Goal: Transaction & Acquisition: Purchase product/service

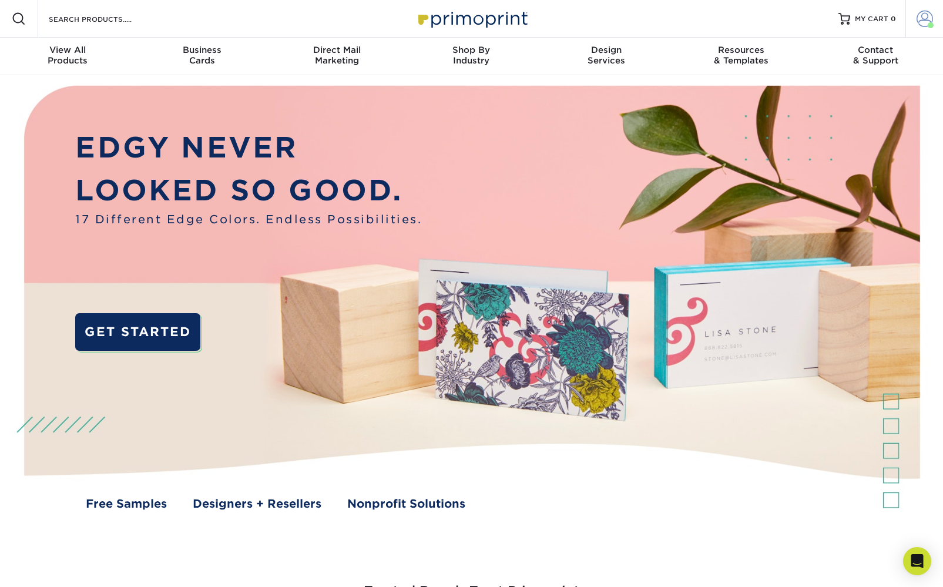
click at [925, 16] on span at bounding box center [924, 19] width 16 height 16
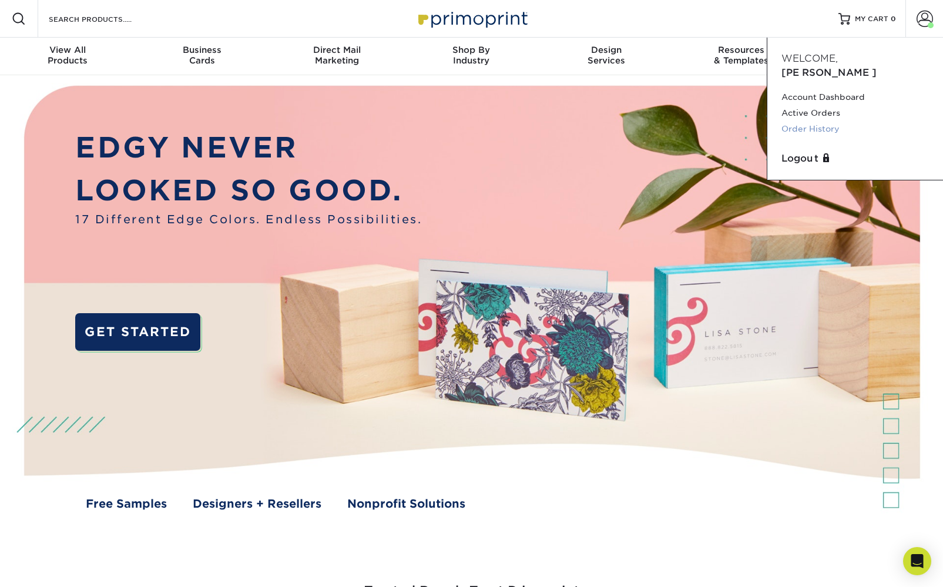
click at [846, 121] on link "Order History" at bounding box center [854, 129] width 147 height 16
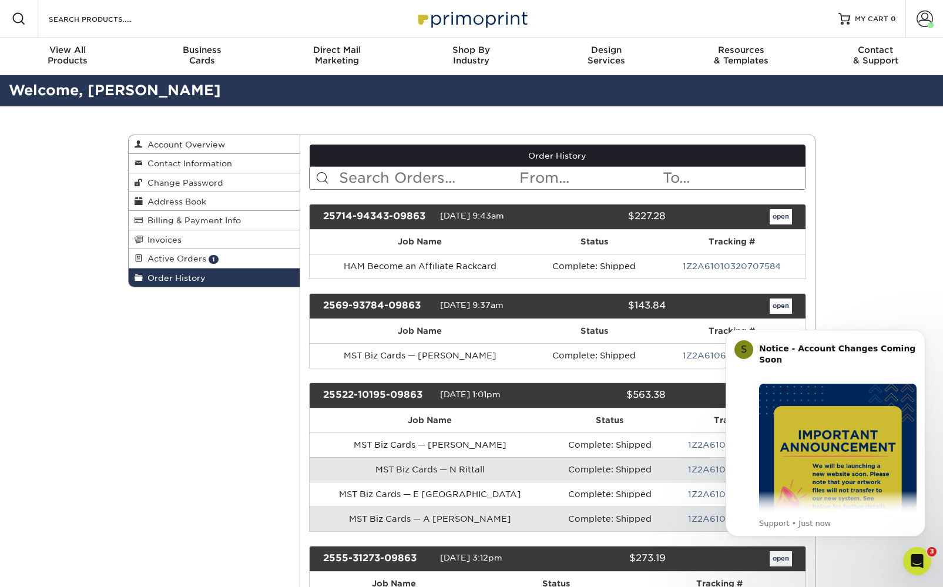
click at [552, 417] on th "Status" at bounding box center [609, 420] width 118 height 24
drag, startPoint x: 916, startPoint y: 334, endPoint x: 916, endPoint y: 391, distance: 56.4
click at [916, 334] on button "Dismiss notification" at bounding box center [922, 333] width 12 height 12
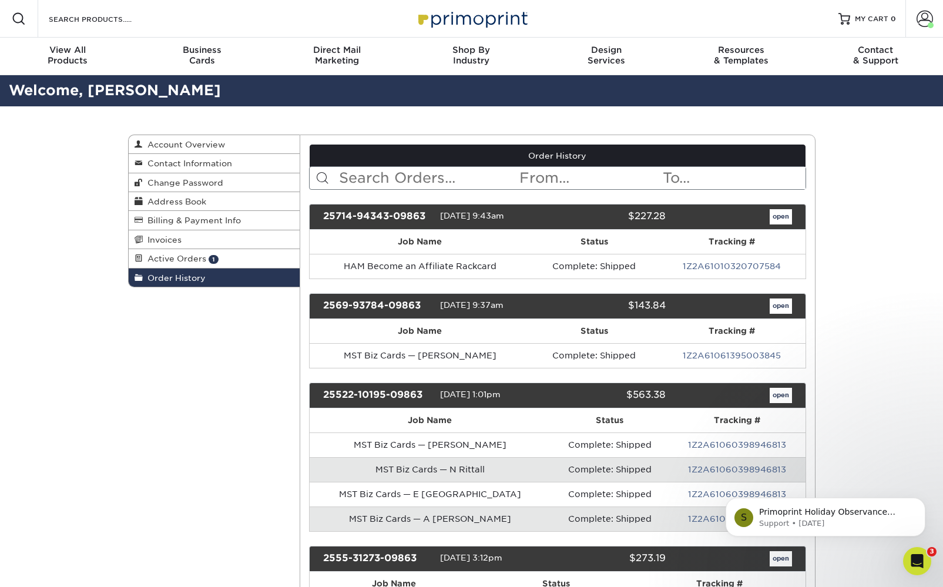
click at [780, 394] on link "open" at bounding box center [781, 395] width 22 height 15
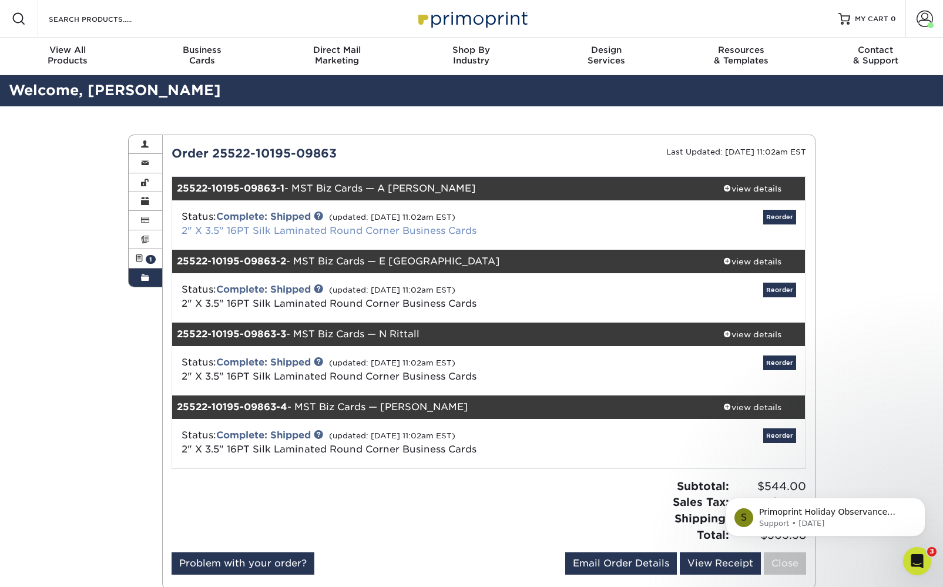
click at [251, 230] on link "2" X 3.5" 16PT Silk Laminated Round Corner Business Cards" at bounding box center [329, 230] width 295 height 11
click at [757, 183] on div "view details" at bounding box center [753, 189] width 106 height 12
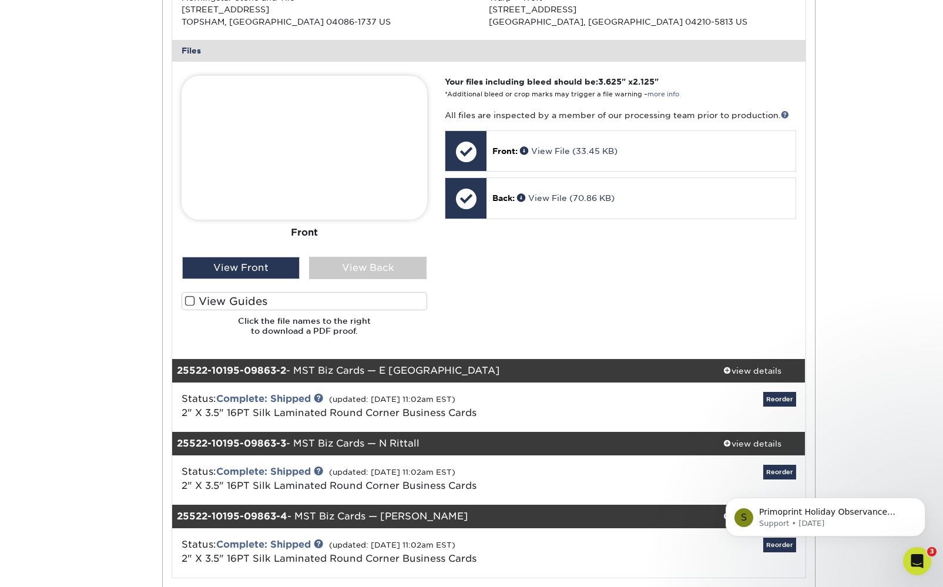
scroll to position [458, 0]
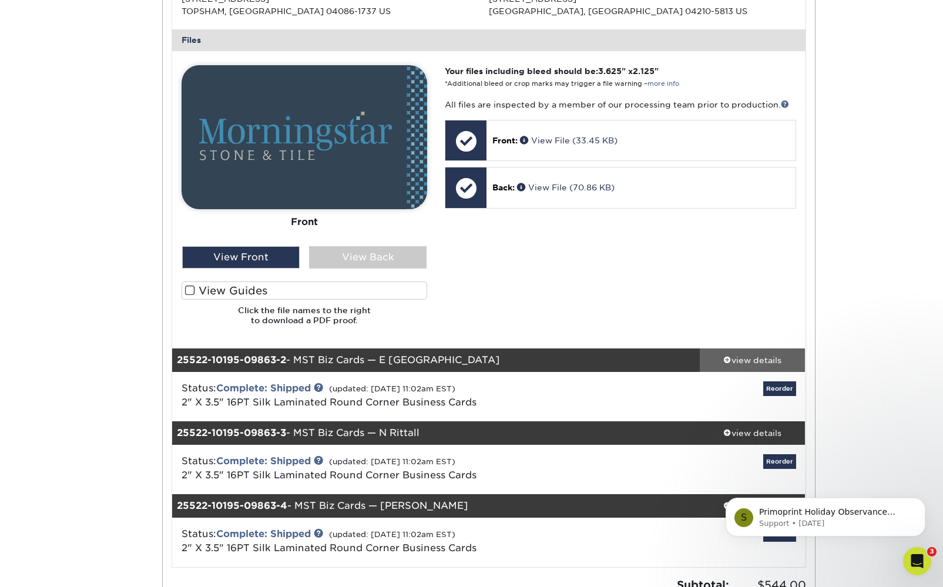
click at [757, 357] on div "view details" at bounding box center [753, 360] width 106 height 12
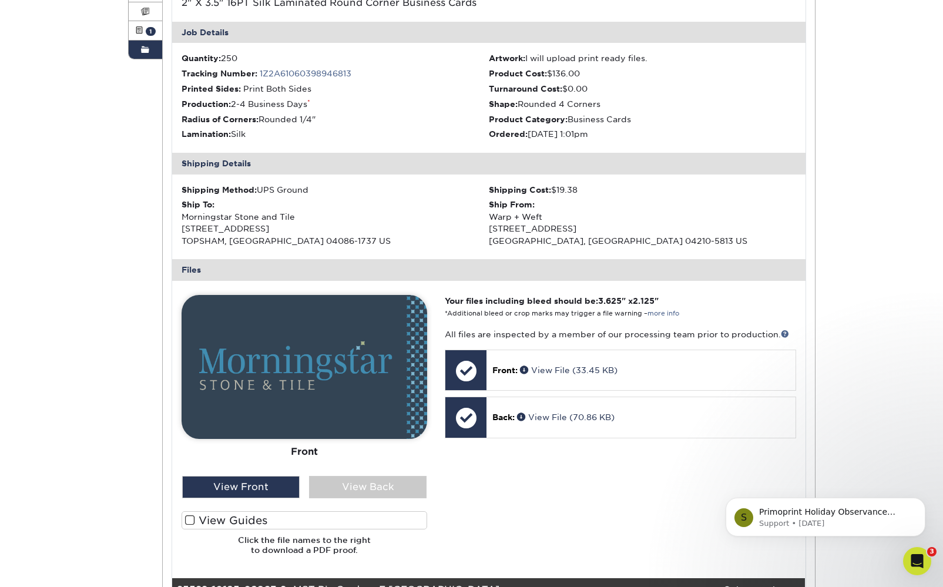
scroll to position [214, 0]
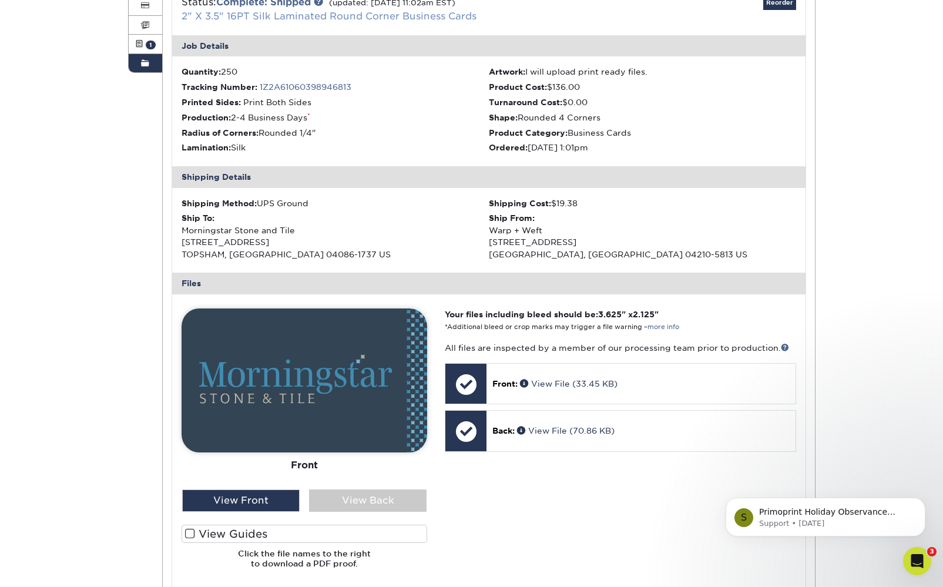
click at [288, 16] on link "2" X 3.5" 16PT Silk Laminated Round Corner Business Cards" at bounding box center [329, 16] width 295 height 11
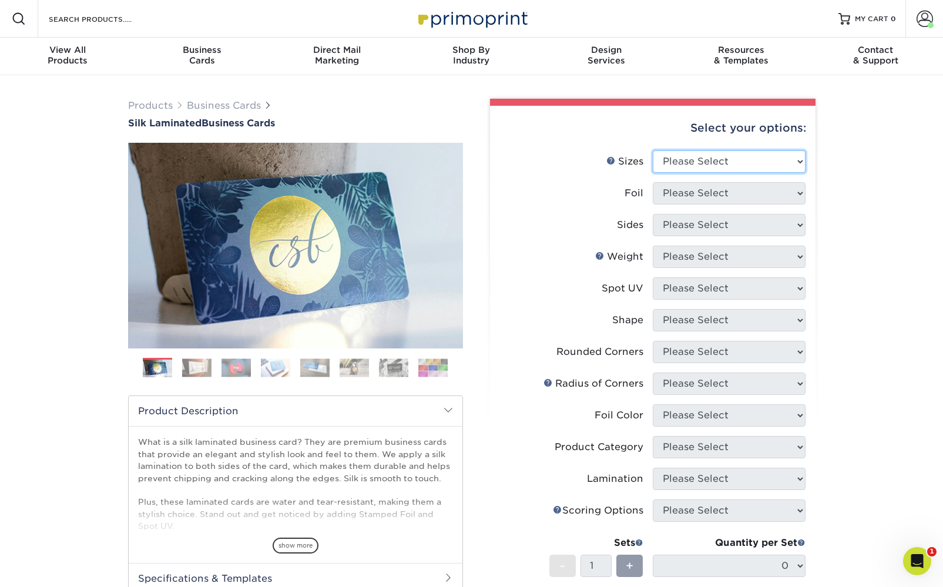
select select "2.00x3.50"
select select "0"
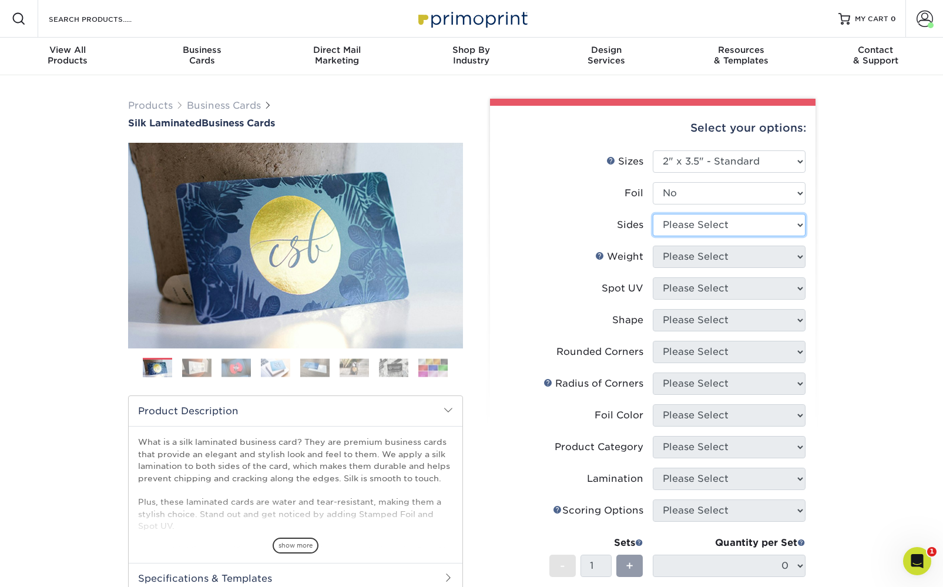
select select "13abbda7-1d64-4f25-8bb2-c179b224825d"
select select "16PT"
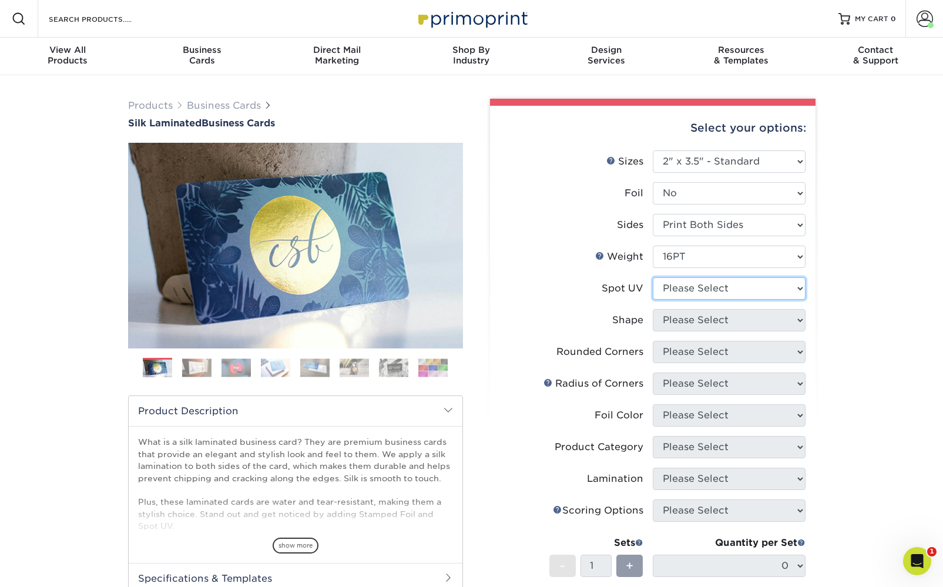
select select "3"
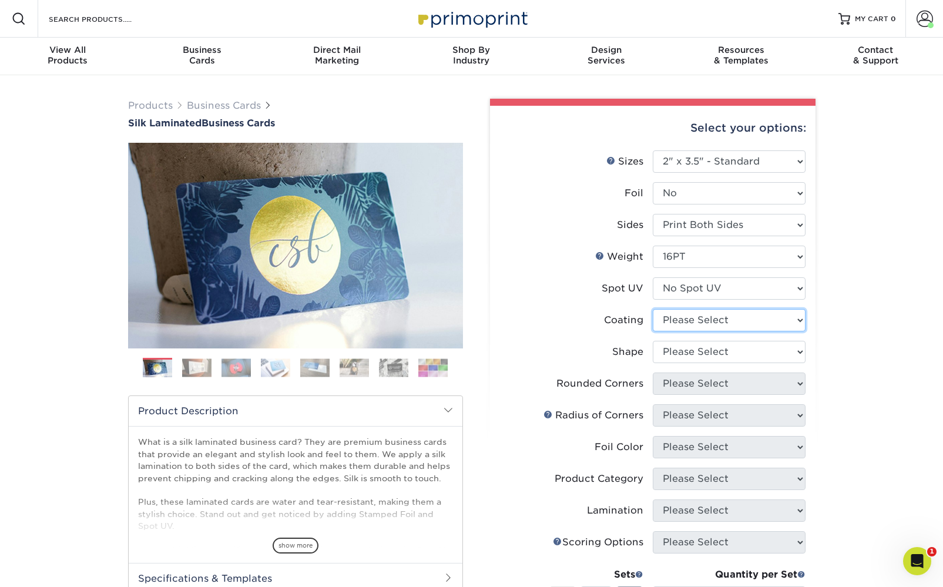
select select "3e7618de-abca-4bda-9f97-8b9129e913d8"
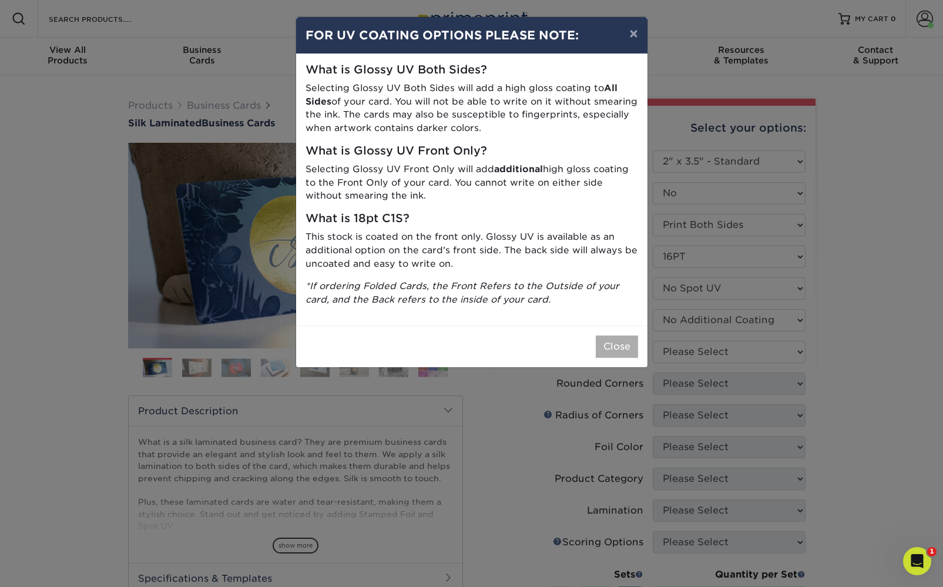
click at [606, 344] on button "Close" at bounding box center [617, 346] width 42 height 22
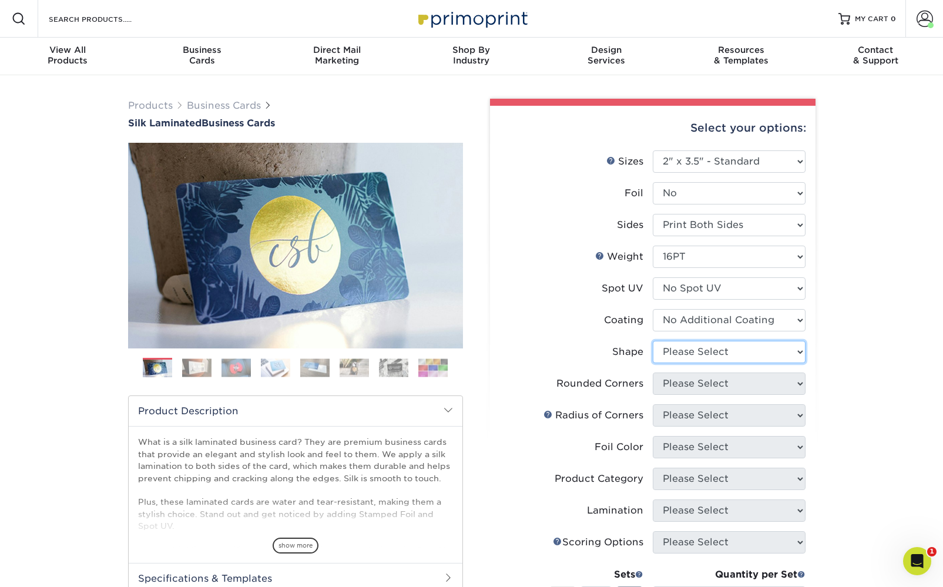
select select "standard"
select select "7672df9e-0e0a-464d-8e1f-920c575e4da3"
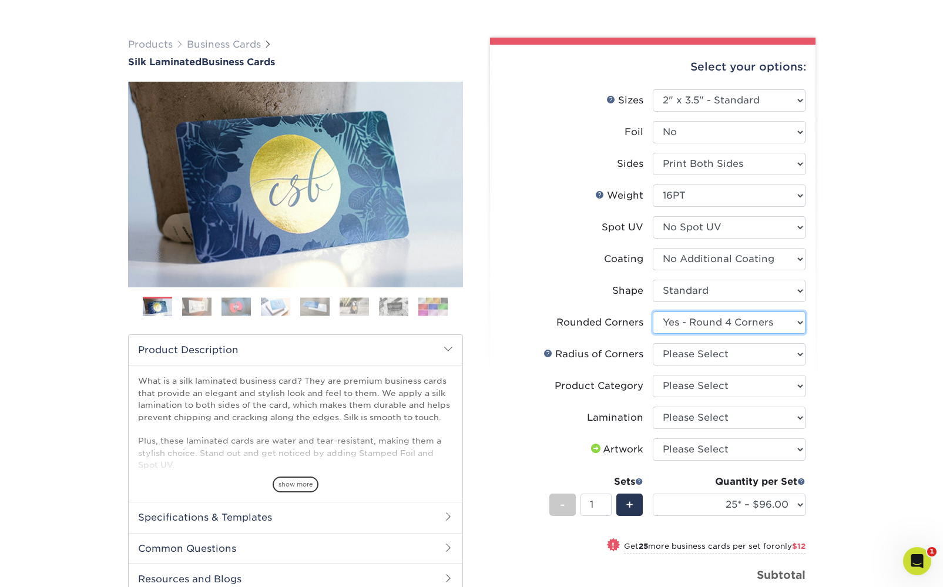
scroll to position [63, 0]
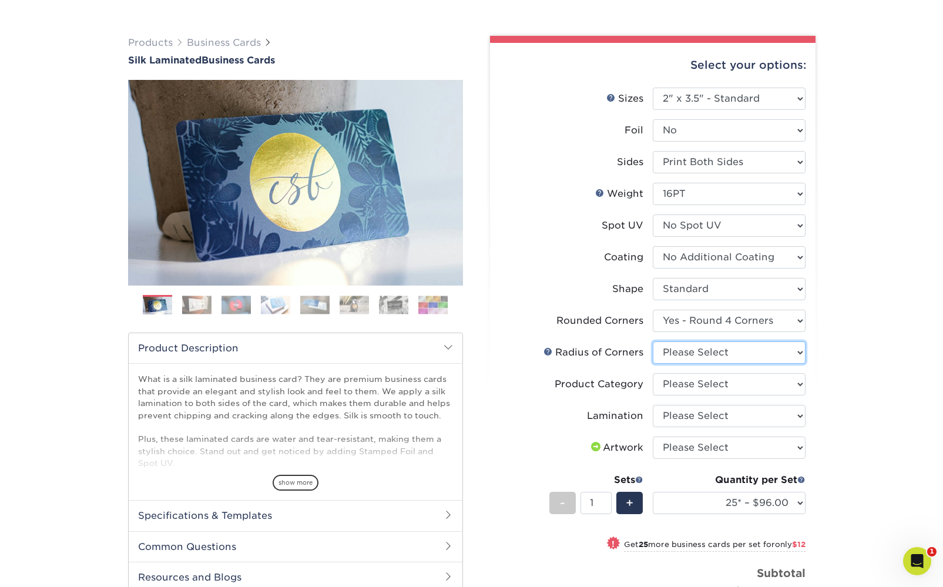
select select "479fbfe7-6a0c-4895-8c9a-81739b7486c9"
select select "3b5148f1-0588-4f88-a218-97bcfdce65c1"
select select "ccacb42f-45f7-42d3-bbd3-7c8421cf37f0"
select select "upload"
select select "250* – $136.00"
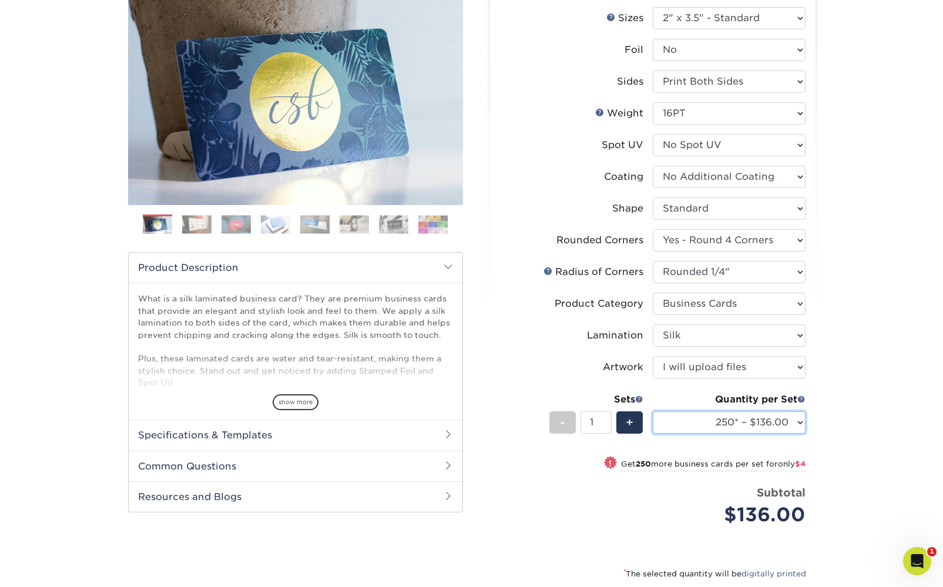
scroll to position [145, 0]
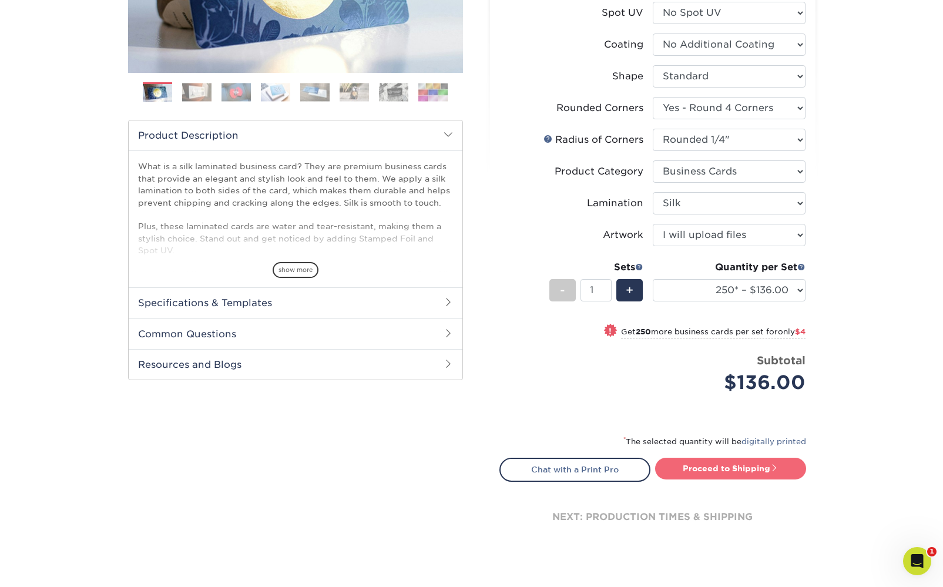
click at [763, 469] on link "Proceed to Shipping" at bounding box center [730, 468] width 151 height 21
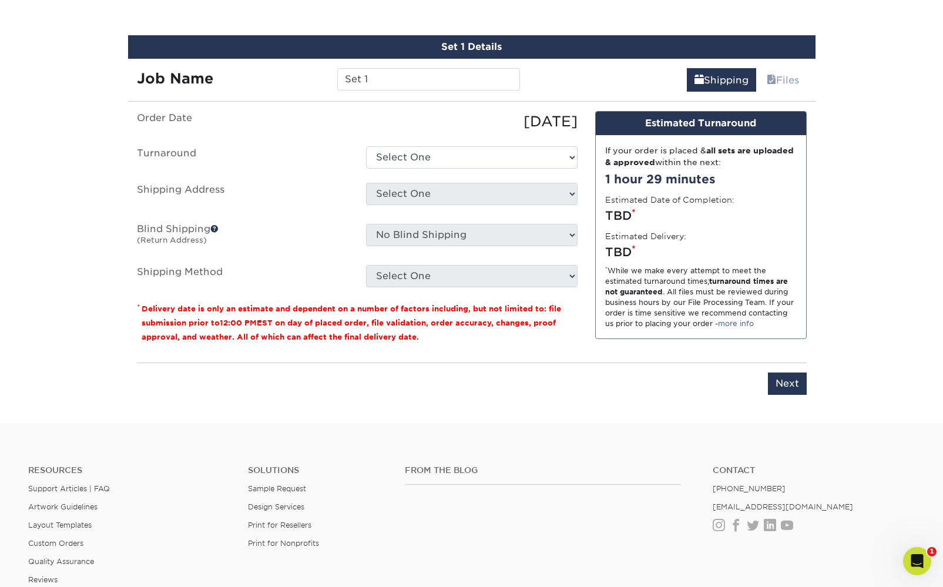
scroll to position [764, 0]
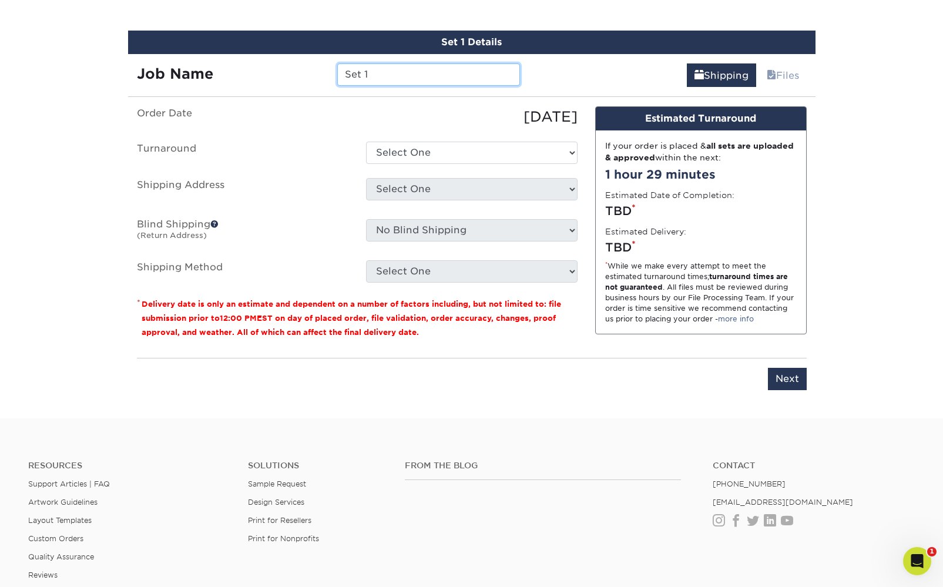
click at [378, 73] on input "Set 1" at bounding box center [428, 74] width 183 height 22
paste input "MST Biz Cards —"
type input "MST Biz Cards — A Wallace"
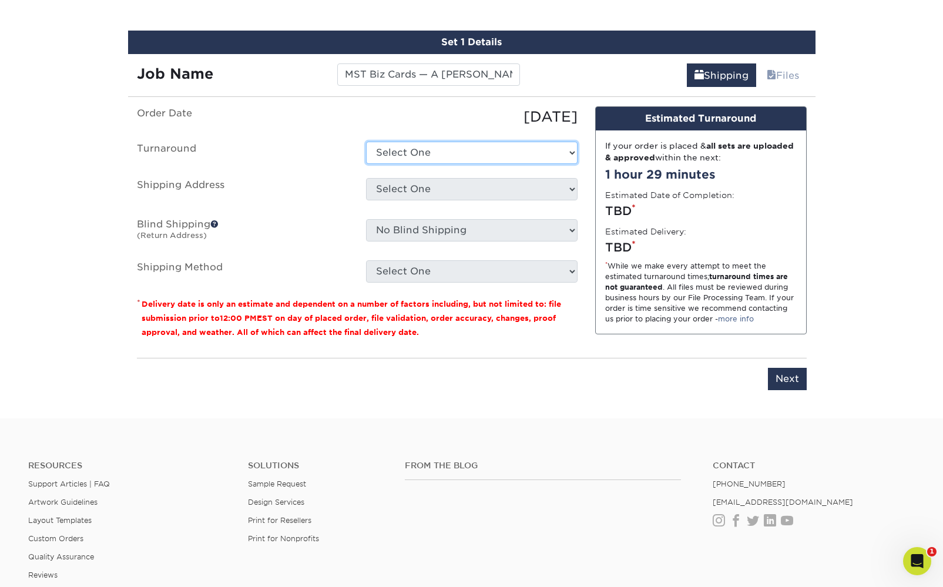
select select "81663f2d-f322-42f3-bbd4-3ac062c93cba"
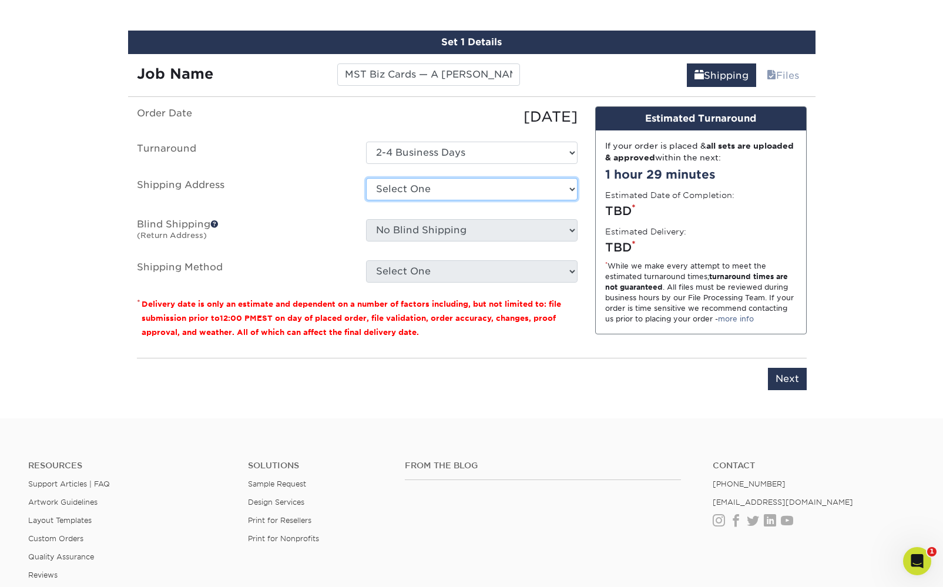
select select "226823"
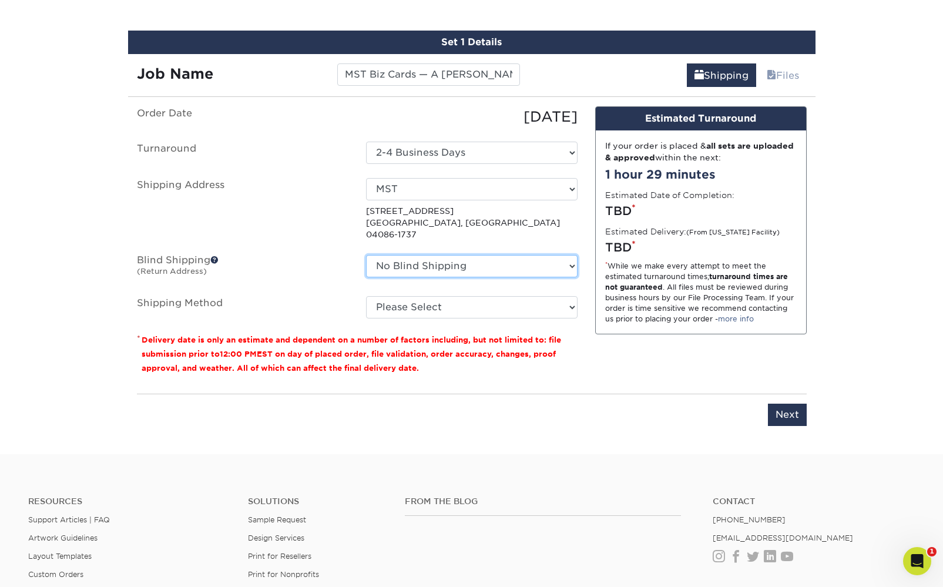
select select "105990"
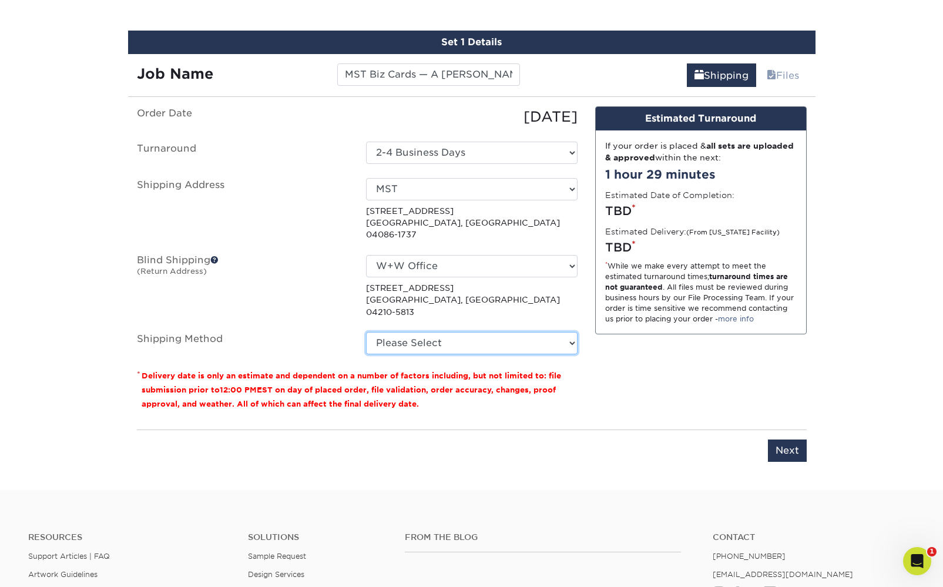
select select "03"
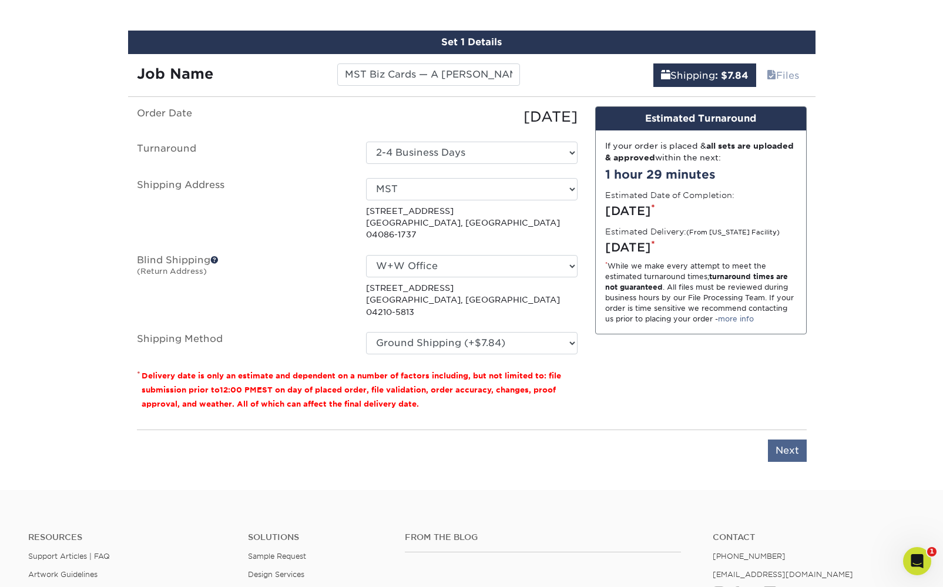
click at [781, 439] on input "Next" at bounding box center [787, 450] width 39 height 22
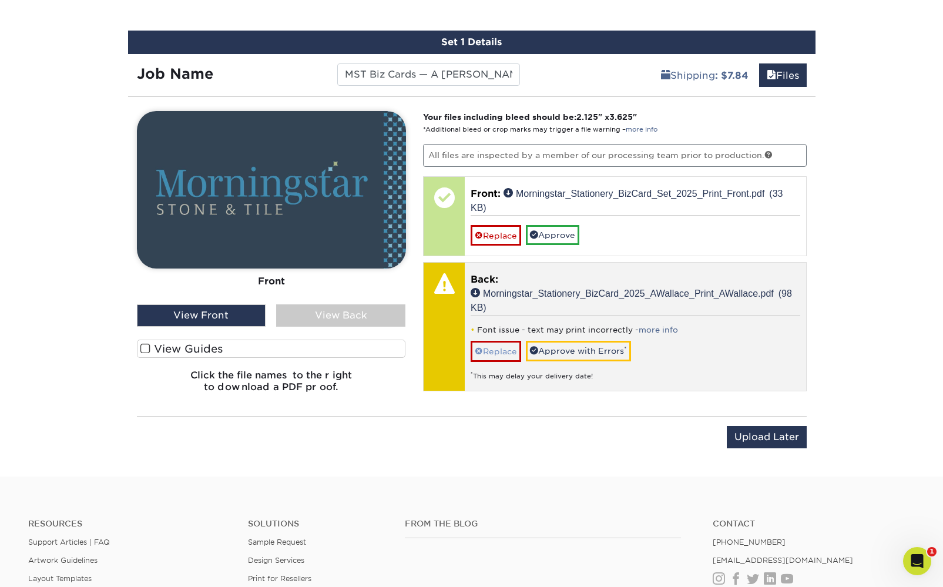
click at [502, 345] on link "Replace" at bounding box center [496, 351] width 51 height 21
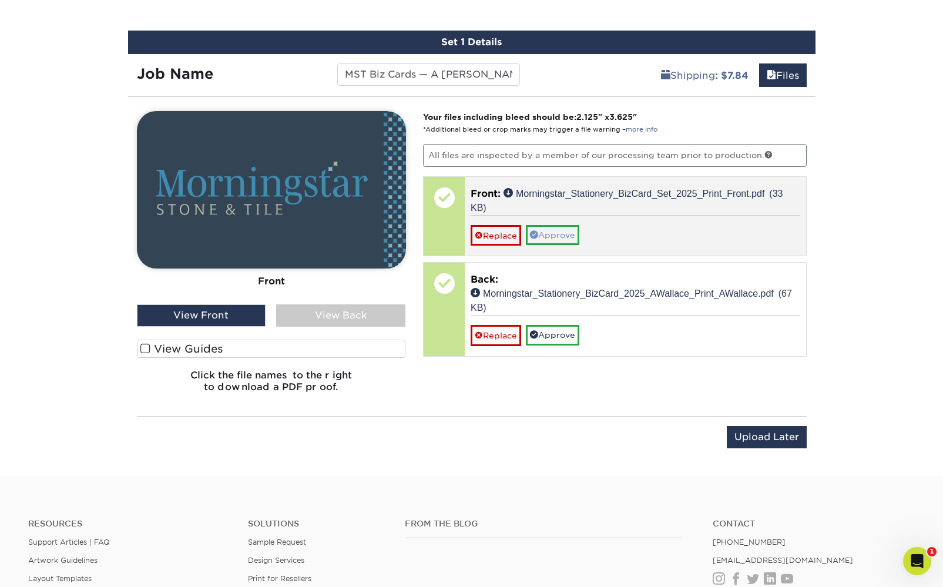
click at [537, 234] on span at bounding box center [534, 234] width 8 height 8
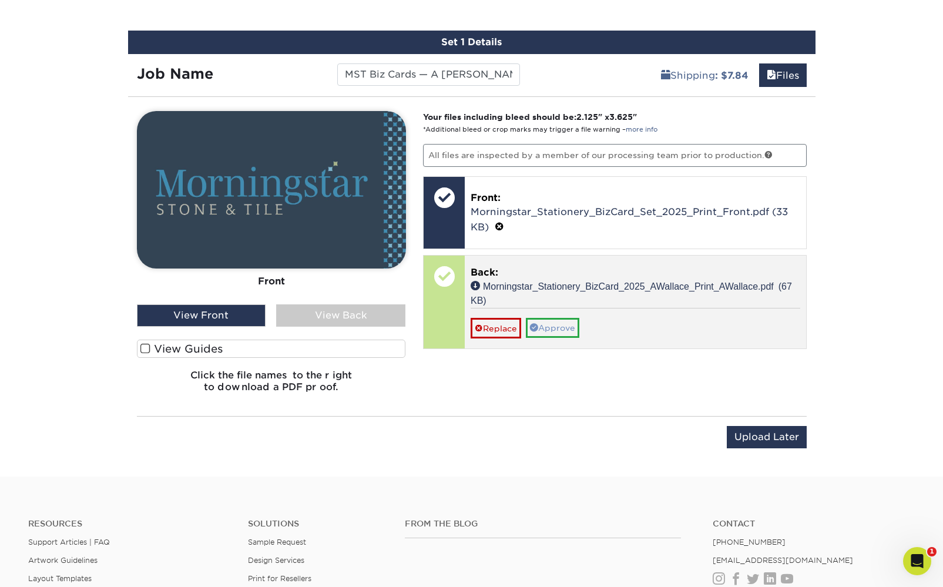
click at [553, 328] on link "Approve" at bounding box center [552, 328] width 53 height 20
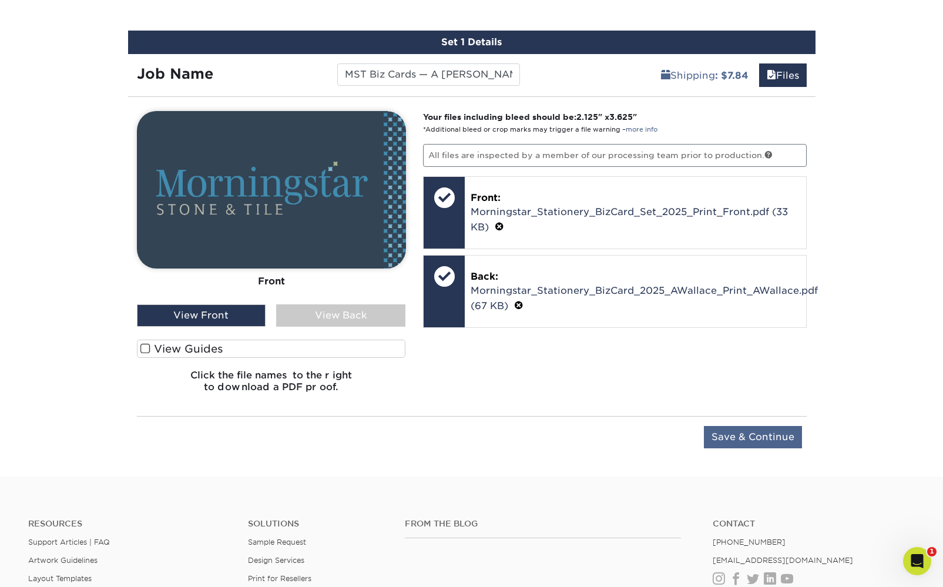
click at [782, 439] on input "Save & Continue" at bounding box center [753, 437] width 98 height 22
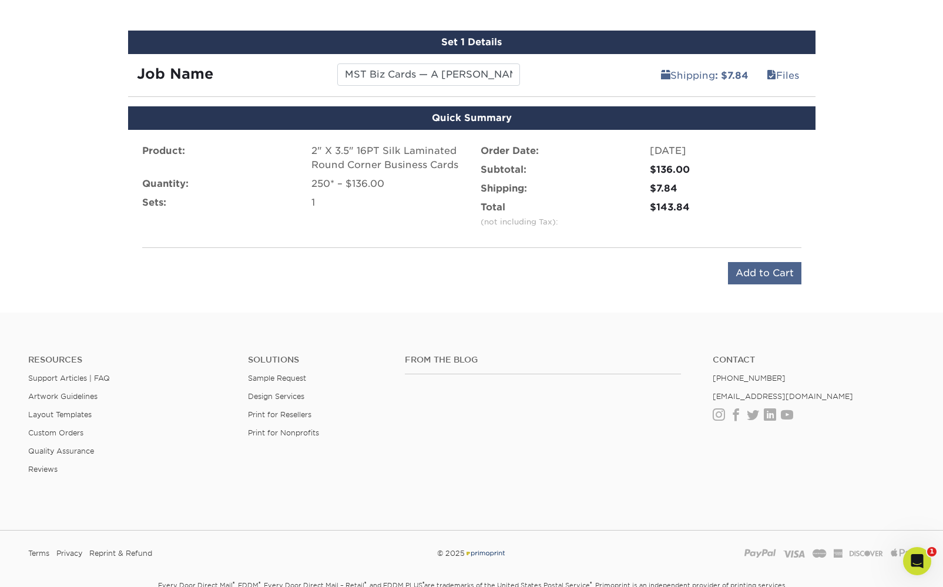
click at [767, 272] on input "Add to Cart" at bounding box center [764, 273] width 73 height 22
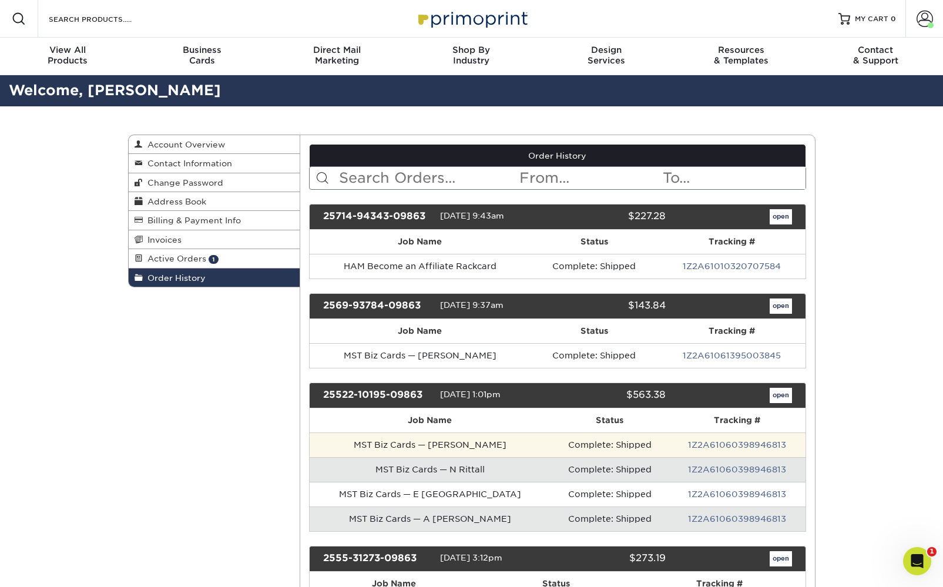
click at [360, 442] on td "MST Biz Cards — [PERSON_NAME]" at bounding box center [430, 444] width 241 height 25
drag, startPoint x: 360, startPoint y: 442, endPoint x: 423, endPoint y: 439, distance: 62.9
click at [423, 439] on td "MST Biz Cards — [PERSON_NAME]" at bounding box center [430, 444] width 241 height 25
copy td "MST Biz Cards —"
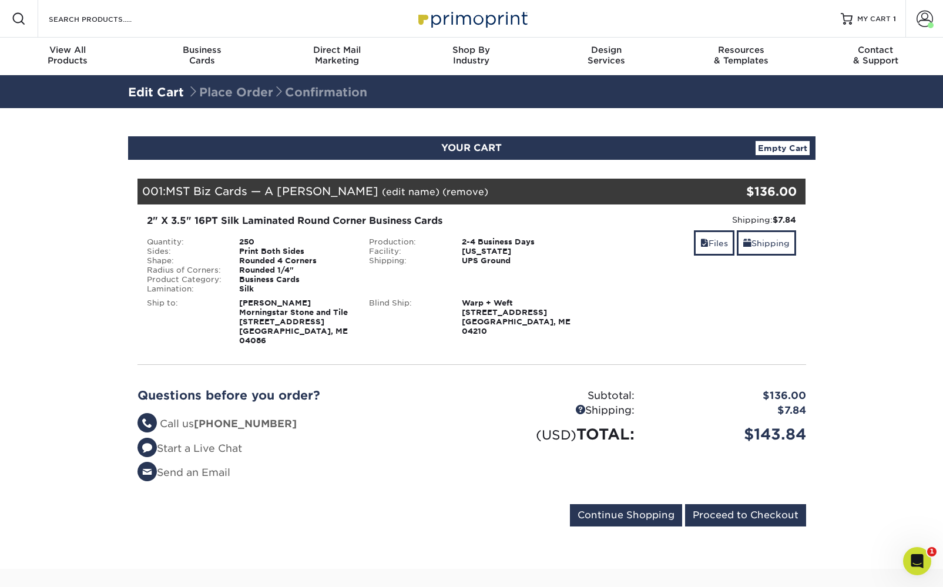
click at [246, 300] on strong "[PERSON_NAME] Morningstar Stone and Tile [STREET_ADDRESS][PERSON_NAME]" at bounding box center [293, 321] width 109 height 46
click at [761, 248] on link "Shipping" at bounding box center [766, 242] width 59 height 25
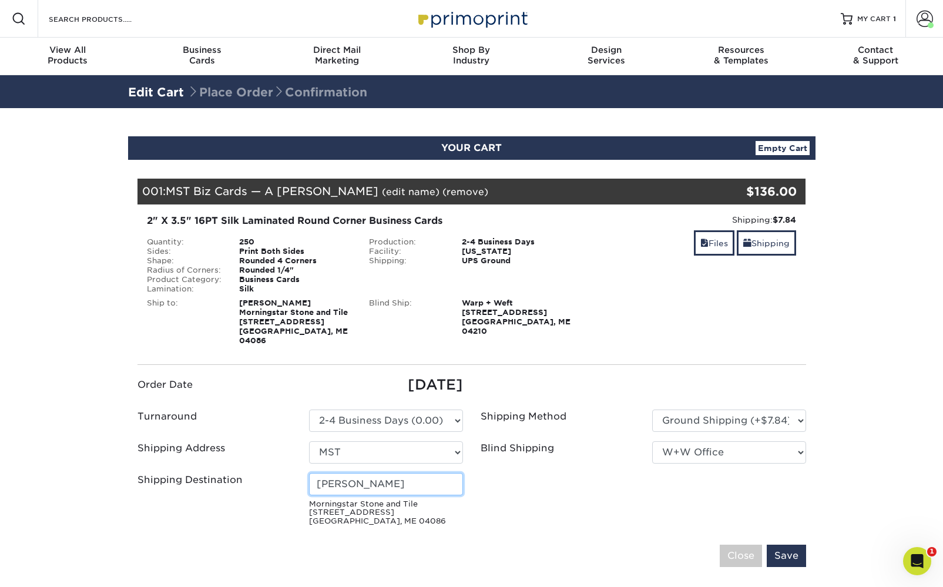
click at [398, 482] on input "Lesa Lemar" at bounding box center [386, 484] width 154 height 22
type input "Andrew Wallace"
click at [782, 549] on input "Save" at bounding box center [786, 556] width 39 height 22
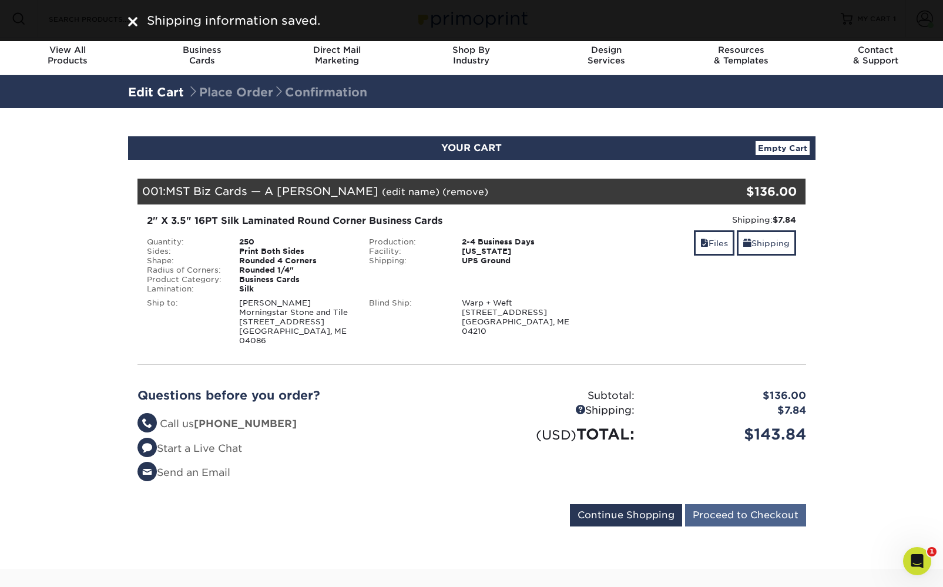
click at [735, 506] on input "Proceed to Checkout" at bounding box center [745, 515] width 121 height 22
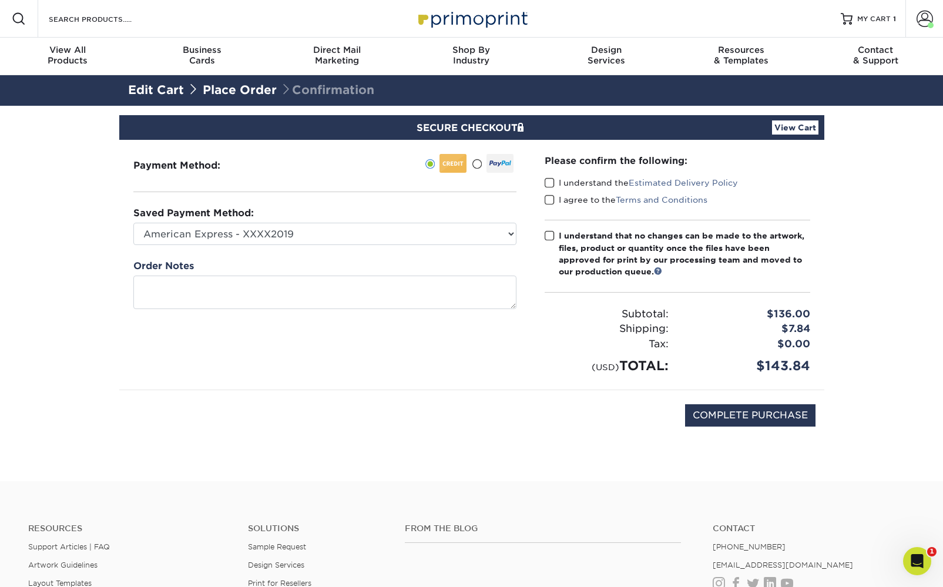
click at [567, 182] on label "I understand the Estimated Delivery Policy" at bounding box center [641, 183] width 193 height 12
click at [0, 0] on input "I understand the Estimated Delivery Policy" at bounding box center [0, 0] width 0 height 0
click at [566, 201] on label "I agree to the Terms and Conditions" at bounding box center [626, 200] width 163 height 12
click at [0, 0] on input "I agree to the Terms and Conditions" at bounding box center [0, 0] width 0 height 0
click at [560, 233] on div "I understand that no changes can be made to the artwork, files, product or quan…" at bounding box center [684, 254] width 251 height 48
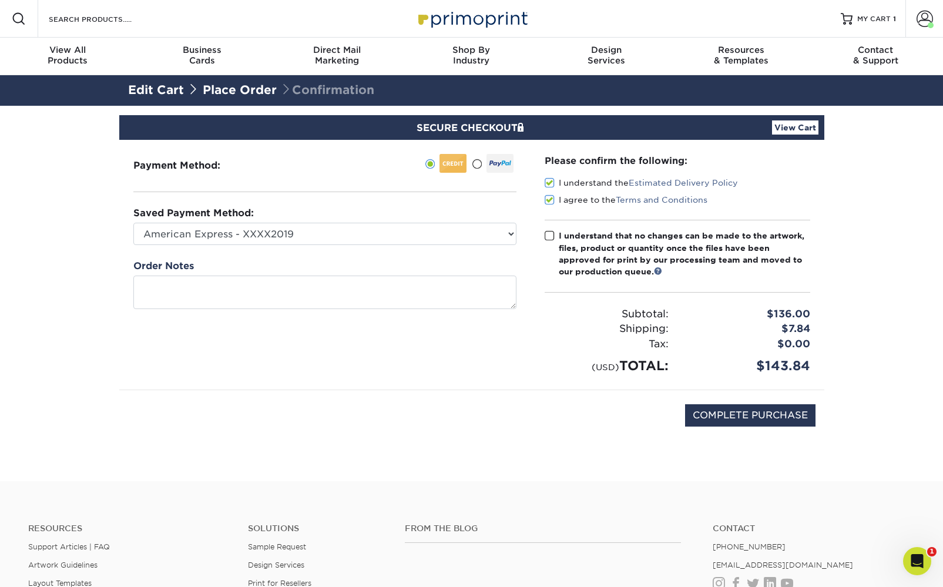
click at [0, 0] on input "I understand that no changes can be made to the artwork, files, product or quan…" at bounding box center [0, 0] width 0 height 0
click at [750, 416] on input "COMPLETE PURCHASE" at bounding box center [750, 415] width 130 height 22
type input "PROCESSING, PLEASE WAIT..."
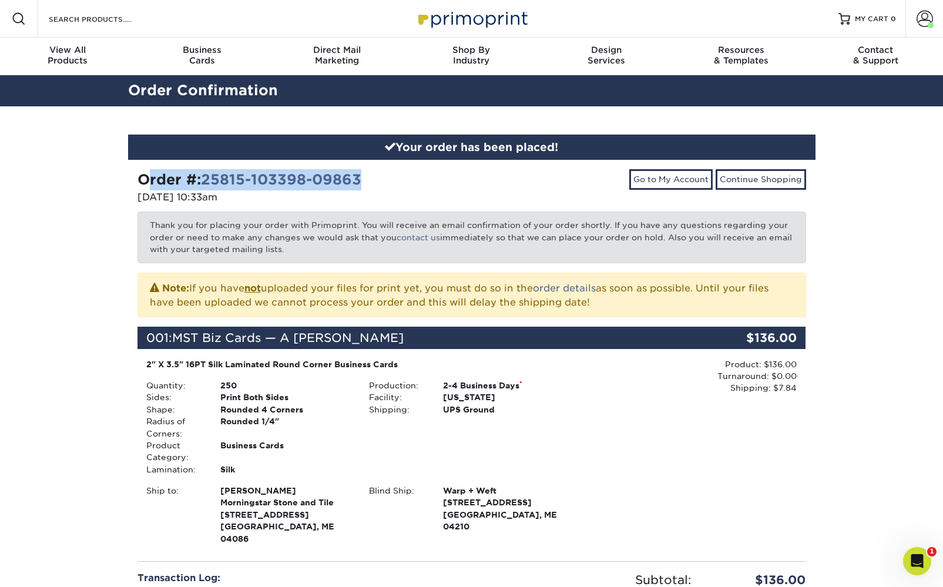
drag, startPoint x: 293, startPoint y: 177, endPoint x: 115, endPoint y: 175, distance: 178.6
click at [115, 175] on div "Your order has been placed! Order #: 25815-103398-09863 08/15/2025 10:33am Go t…" at bounding box center [471, 441] width 943 height 670
